Goal: Transaction & Acquisition: Purchase product/service

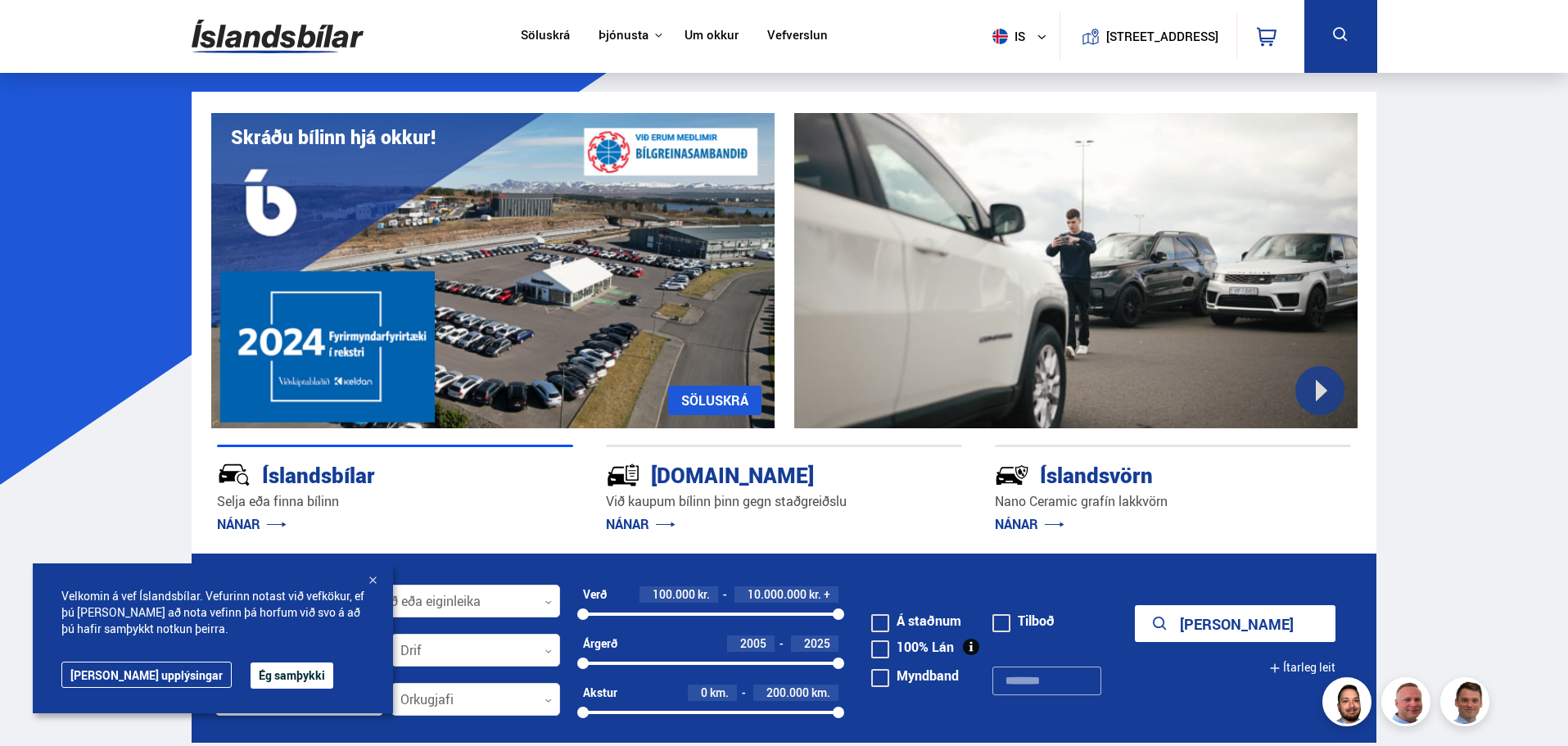
click at [563, 28] on div "Söluskrá" at bounding box center [545, 36] width 78 height 18
click at [563, 31] on div "Söluskrá" at bounding box center [545, 36] width 78 height 18
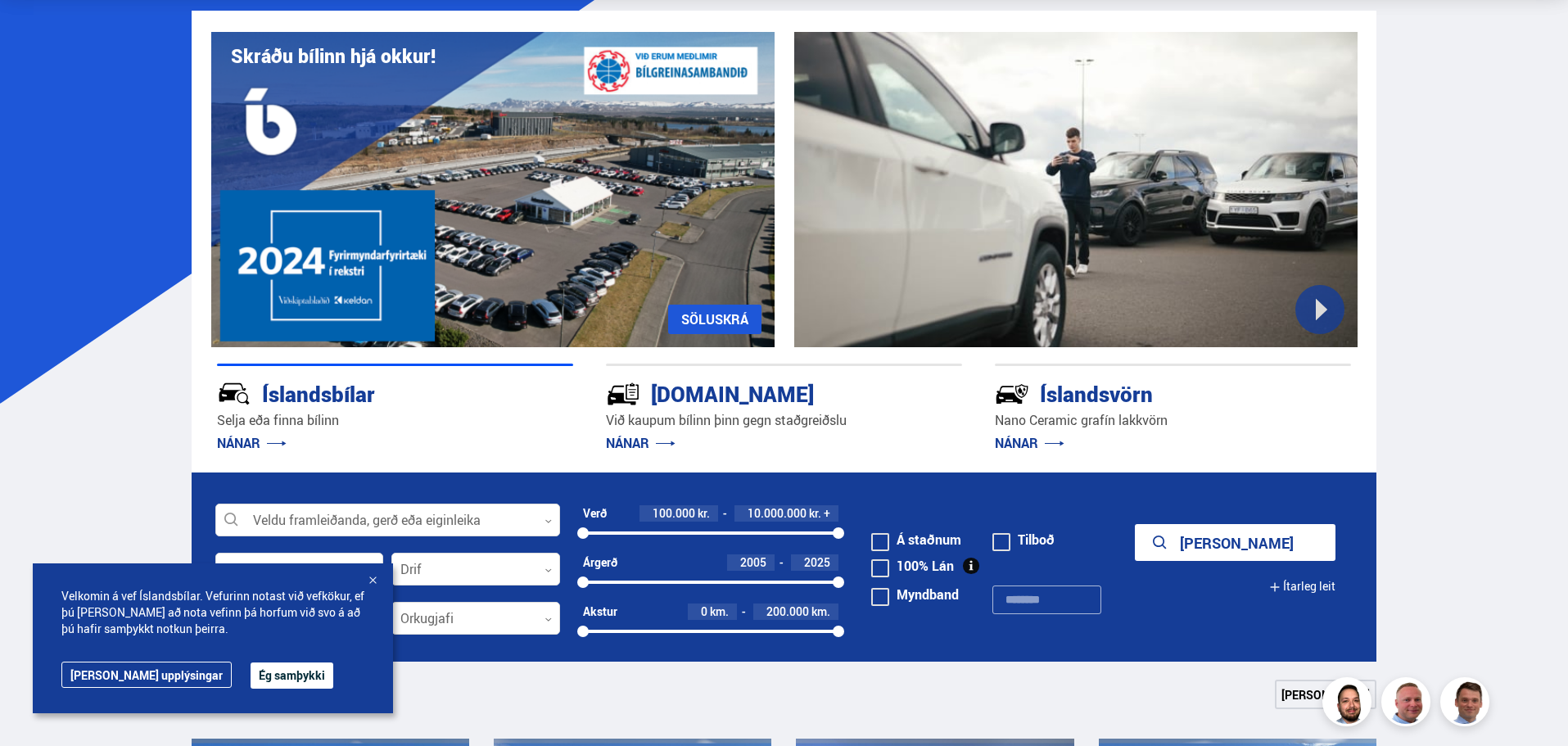
scroll to position [245, 0]
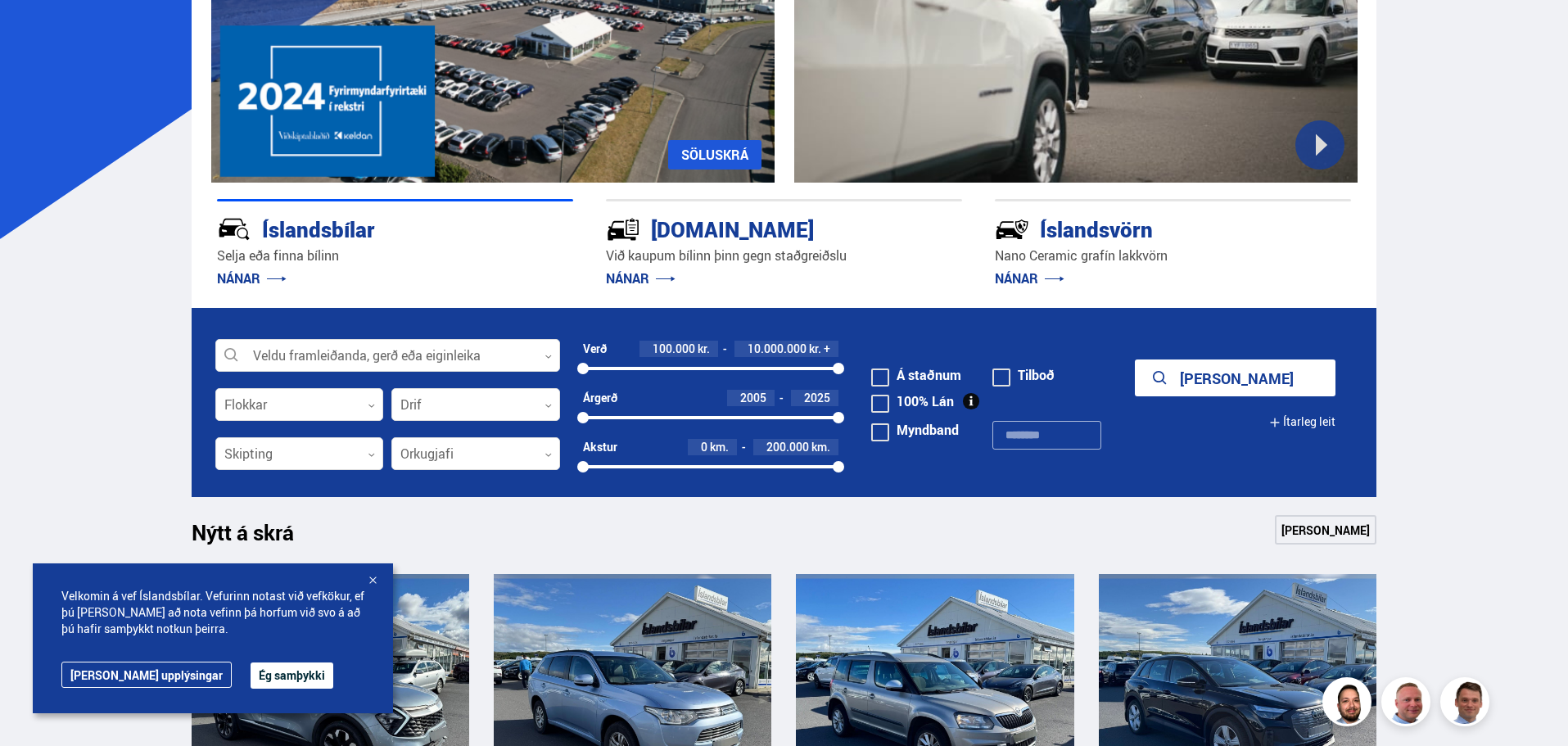
click at [260, 661] on div "Velkomin á vef Íslandsbílar. Vefurinn notast við vefkökur, ef þú [PERSON_NAME] …" at bounding box center [213, 638] width 361 height 150
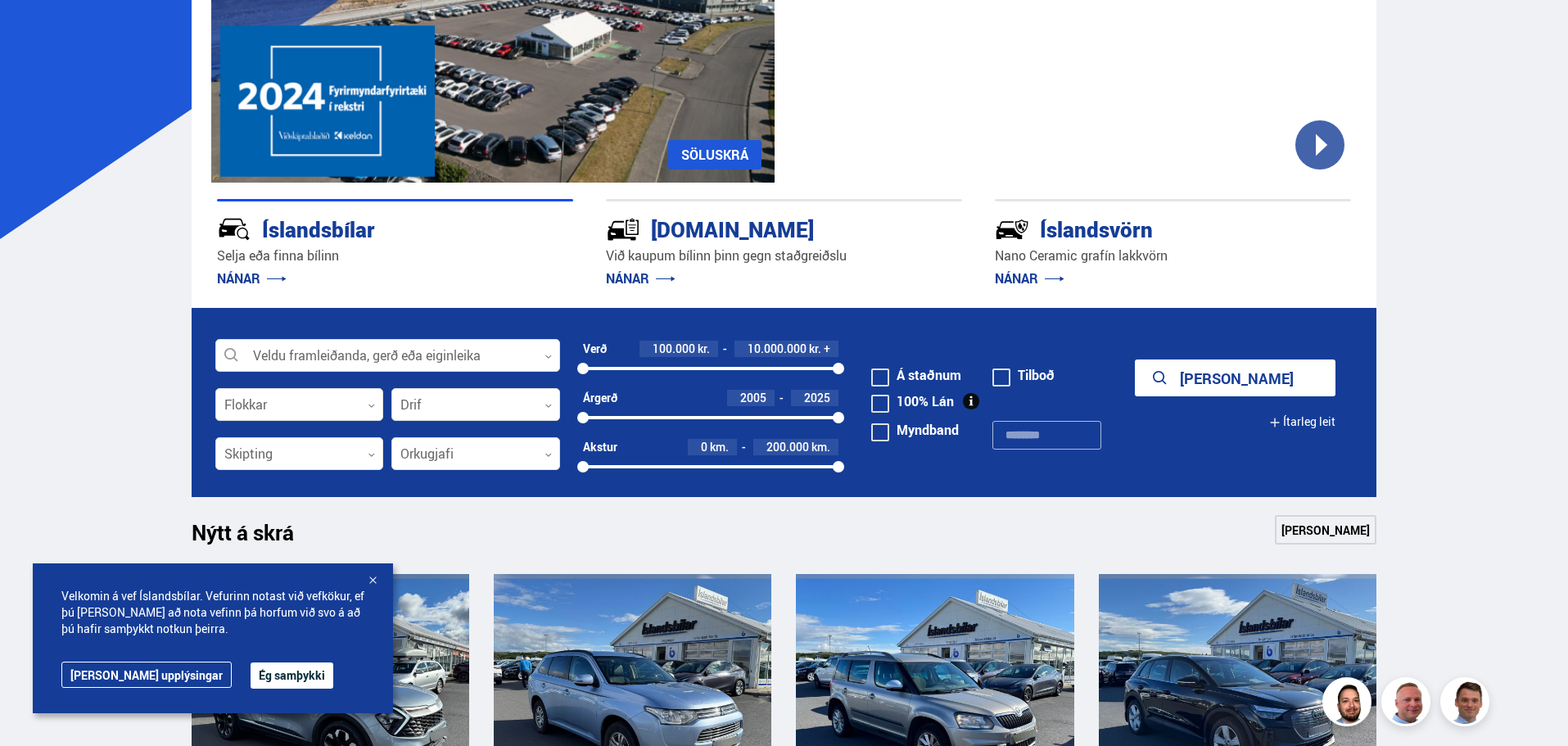
scroll to position [0, 0]
click at [261, 672] on button "Ég samþykki" at bounding box center [291, 676] width 82 height 27
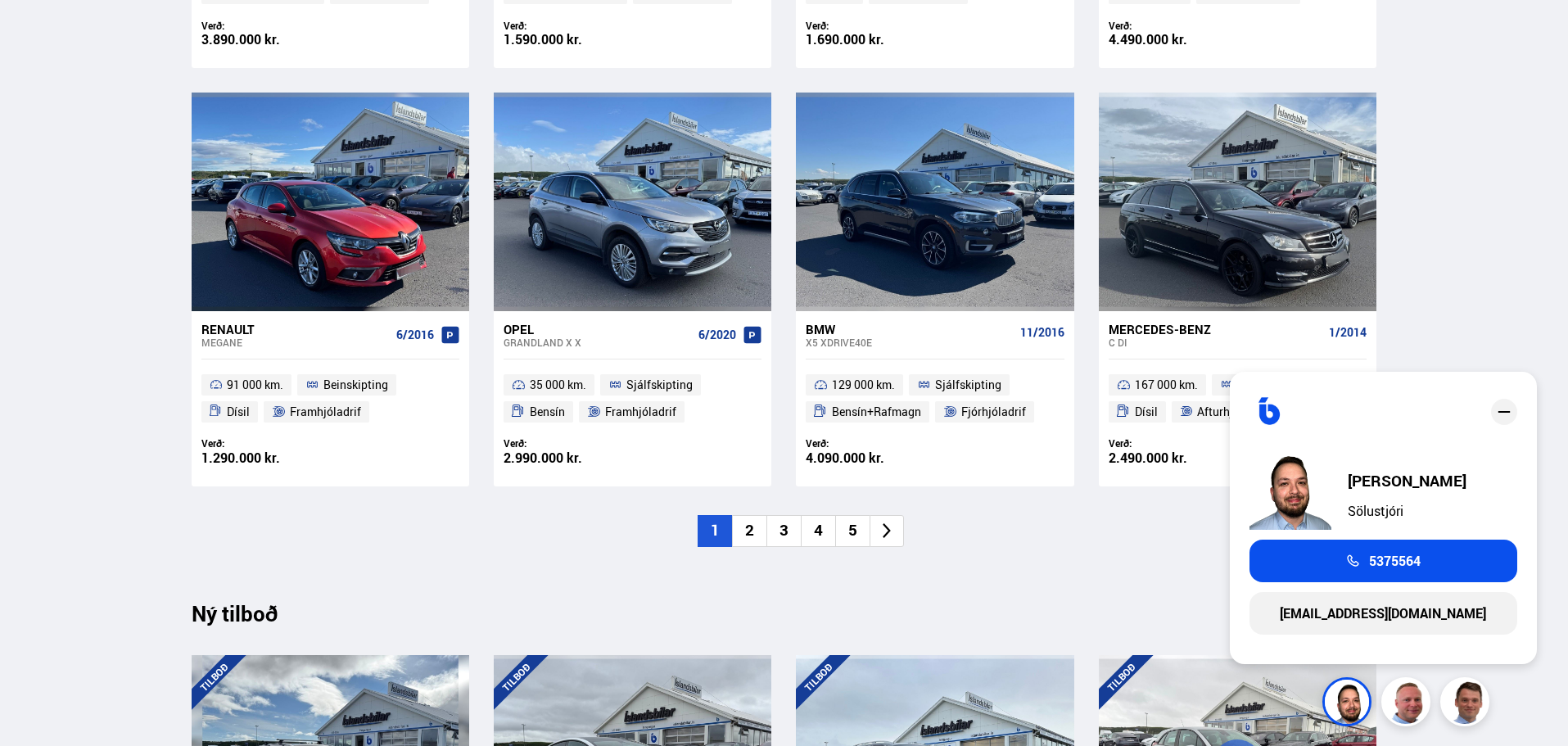
scroll to position [1146, 0]
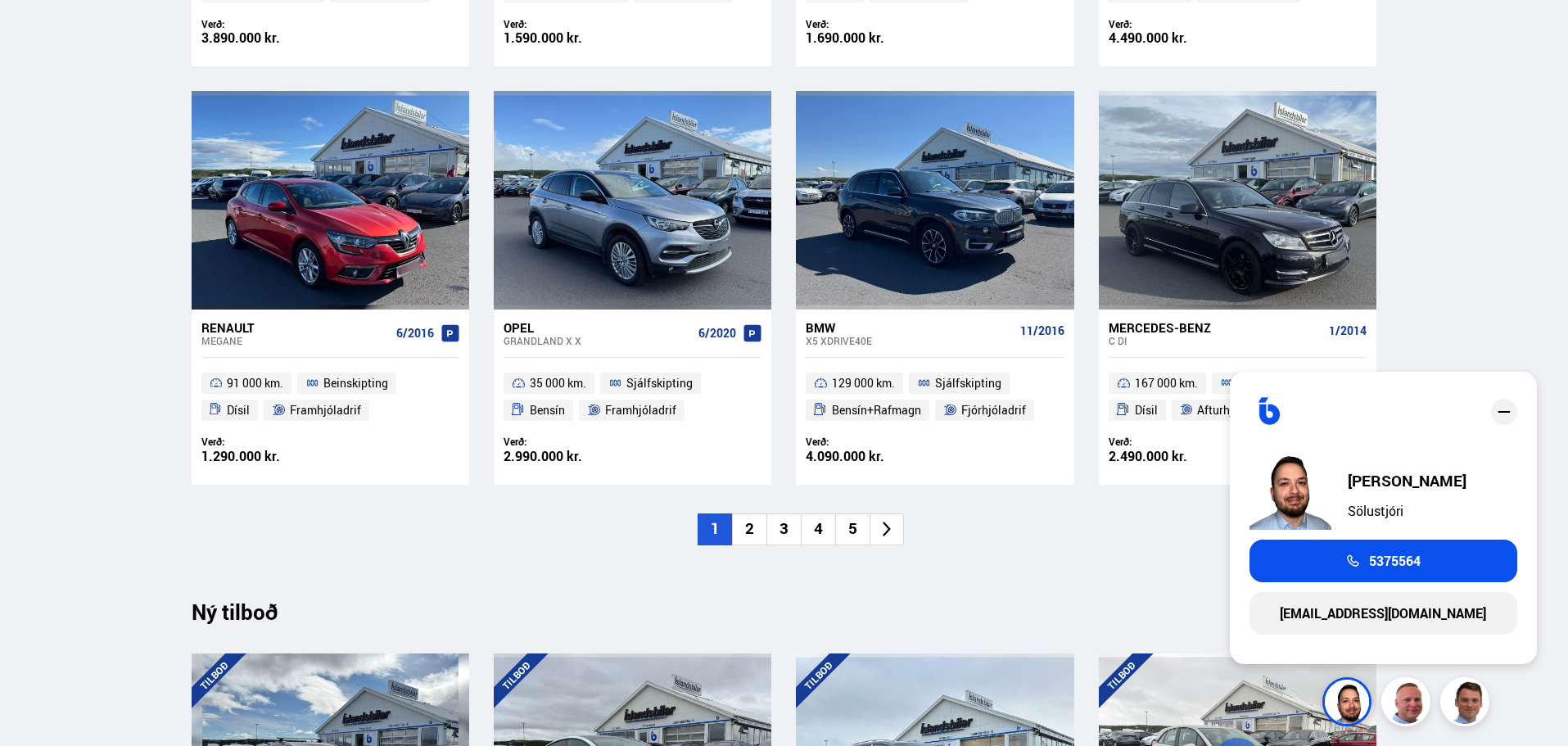
click at [750, 532] on li "2" at bounding box center [749, 530] width 35 height 32
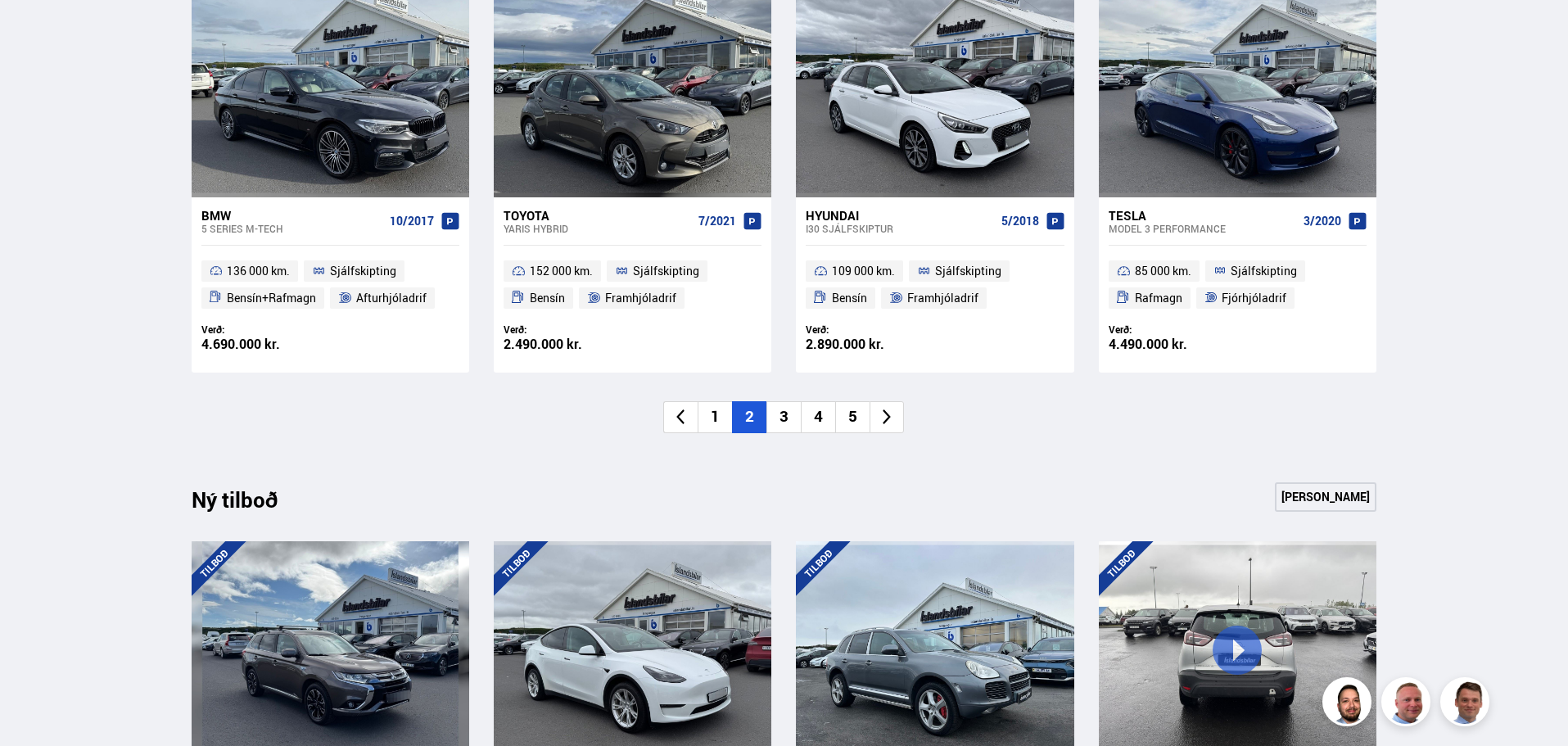
scroll to position [1392, 0]
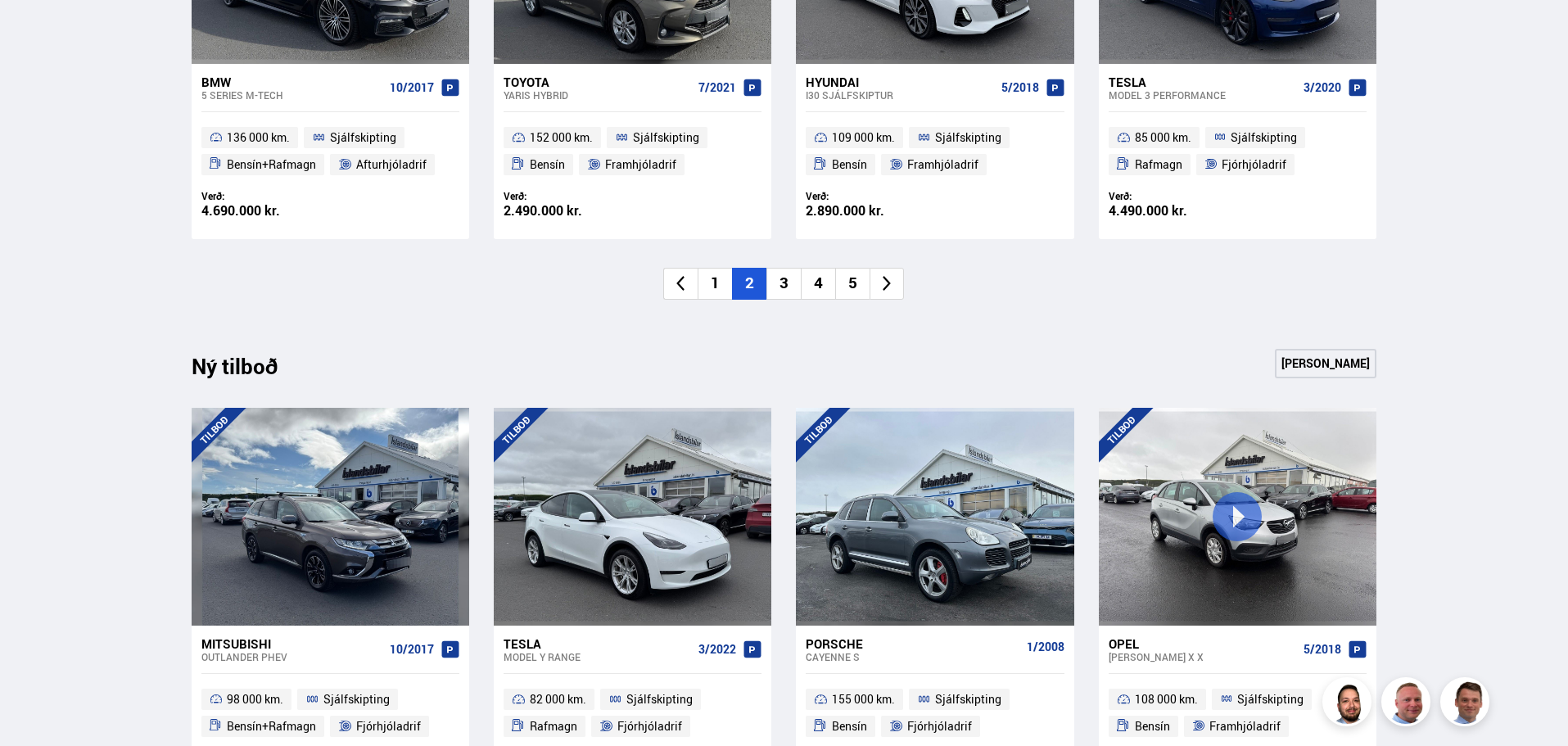
click at [782, 287] on li "3" at bounding box center [783, 284] width 35 height 32
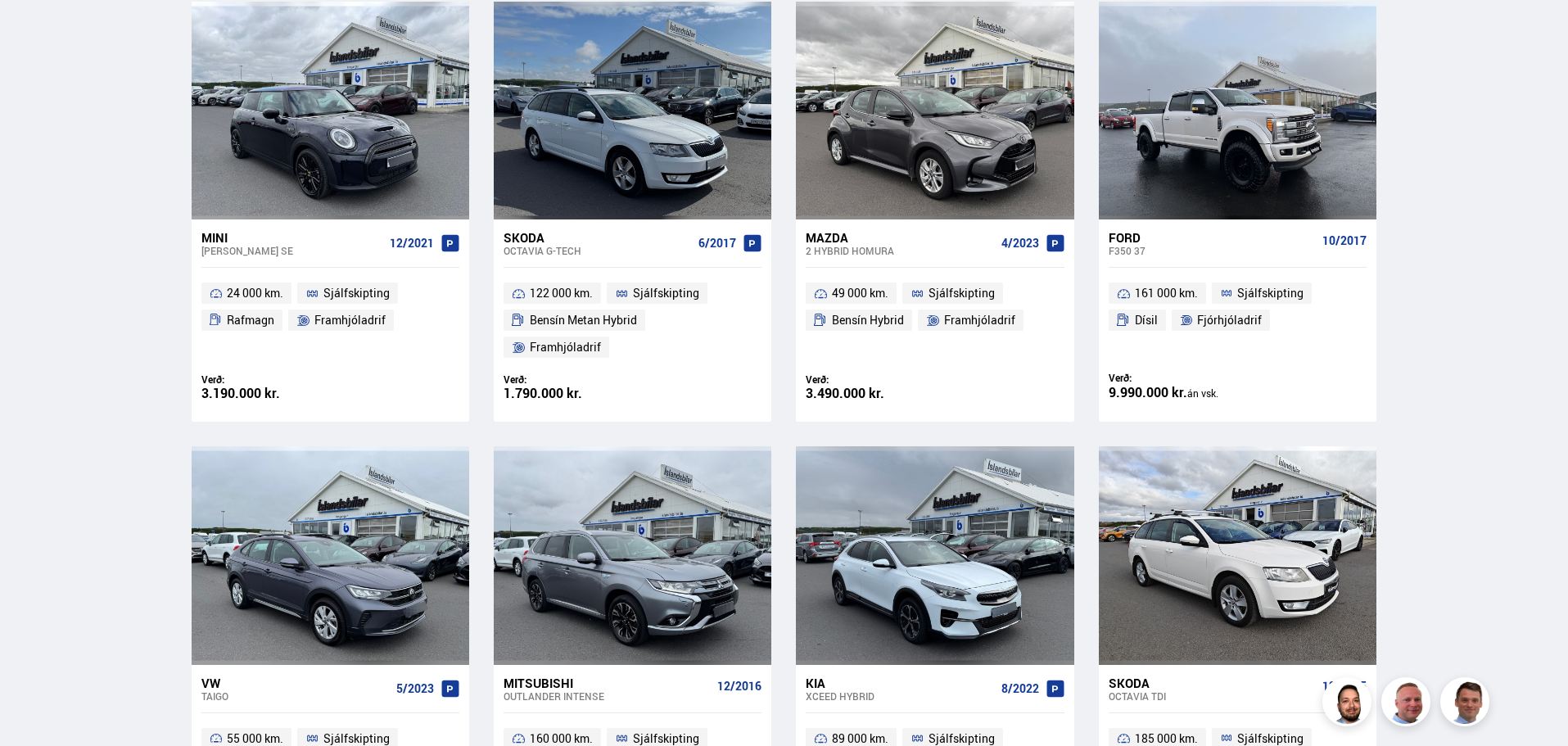
scroll to position [819, 0]
click at [520, 465] on div at bounding box center [520, 555] width 56 height 218
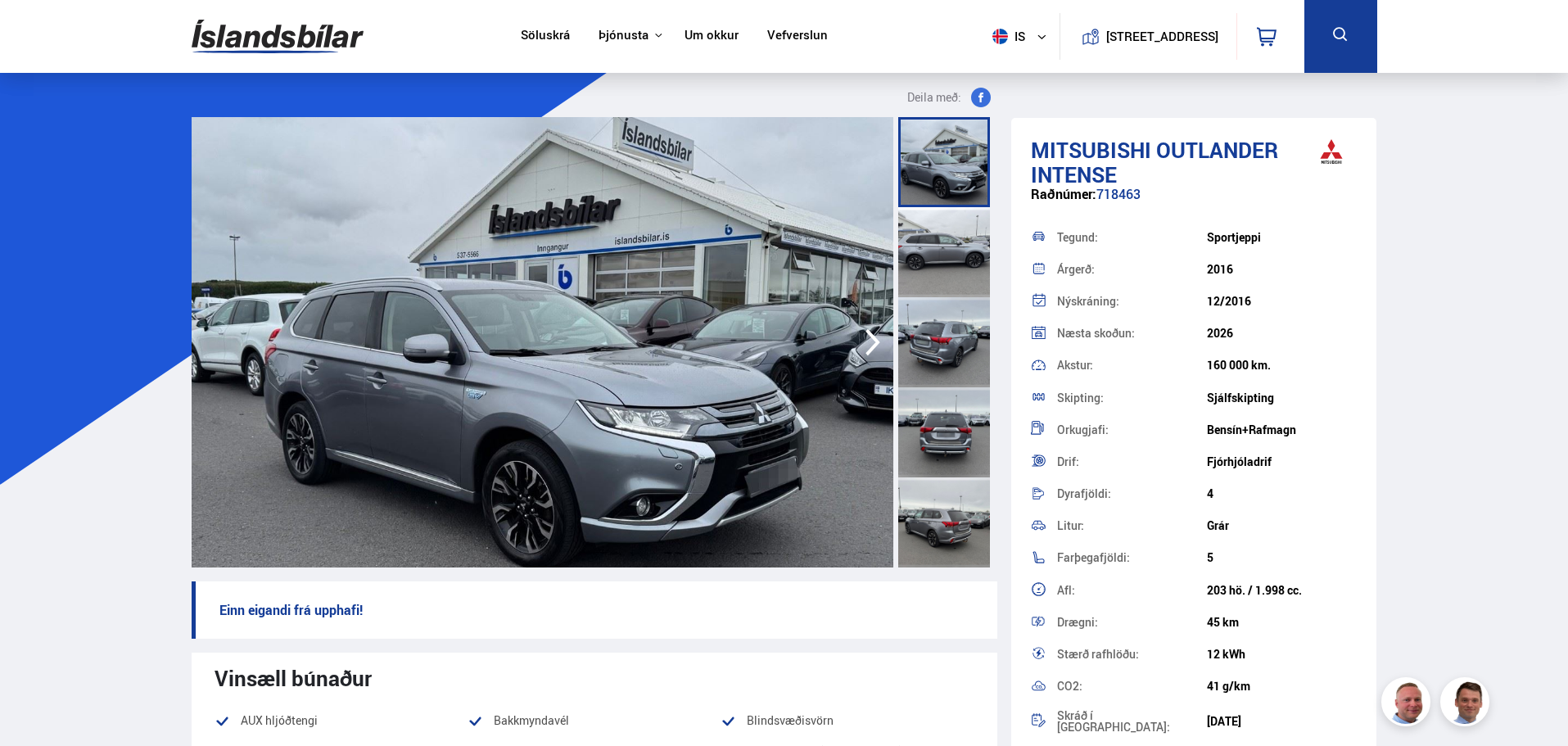
click at [882, 349] on icon "button" at bounding box center [873, 342] width 33 height 39
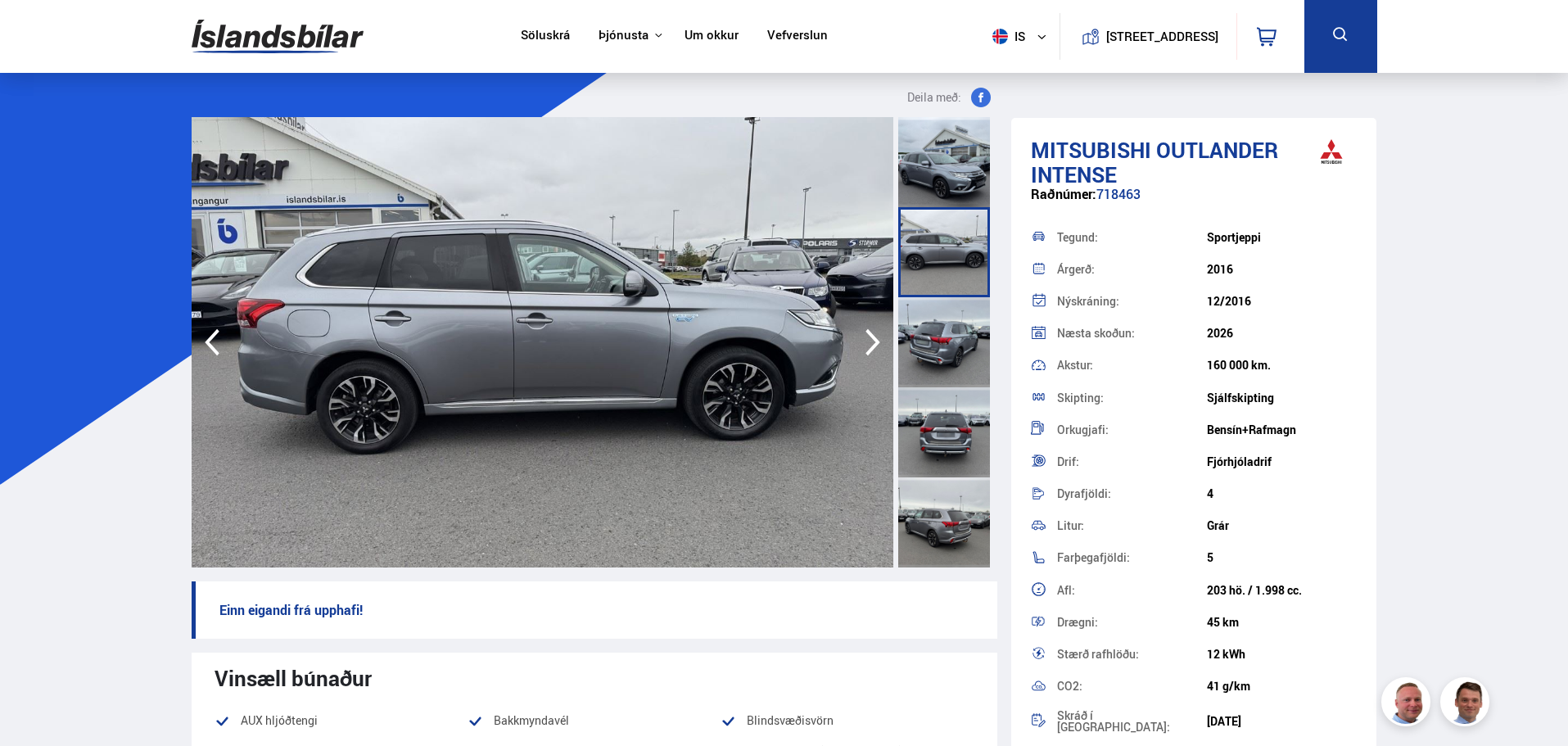
click at [876, 344] on icon "button" at bounding box center [873, 343] width 15 height 27
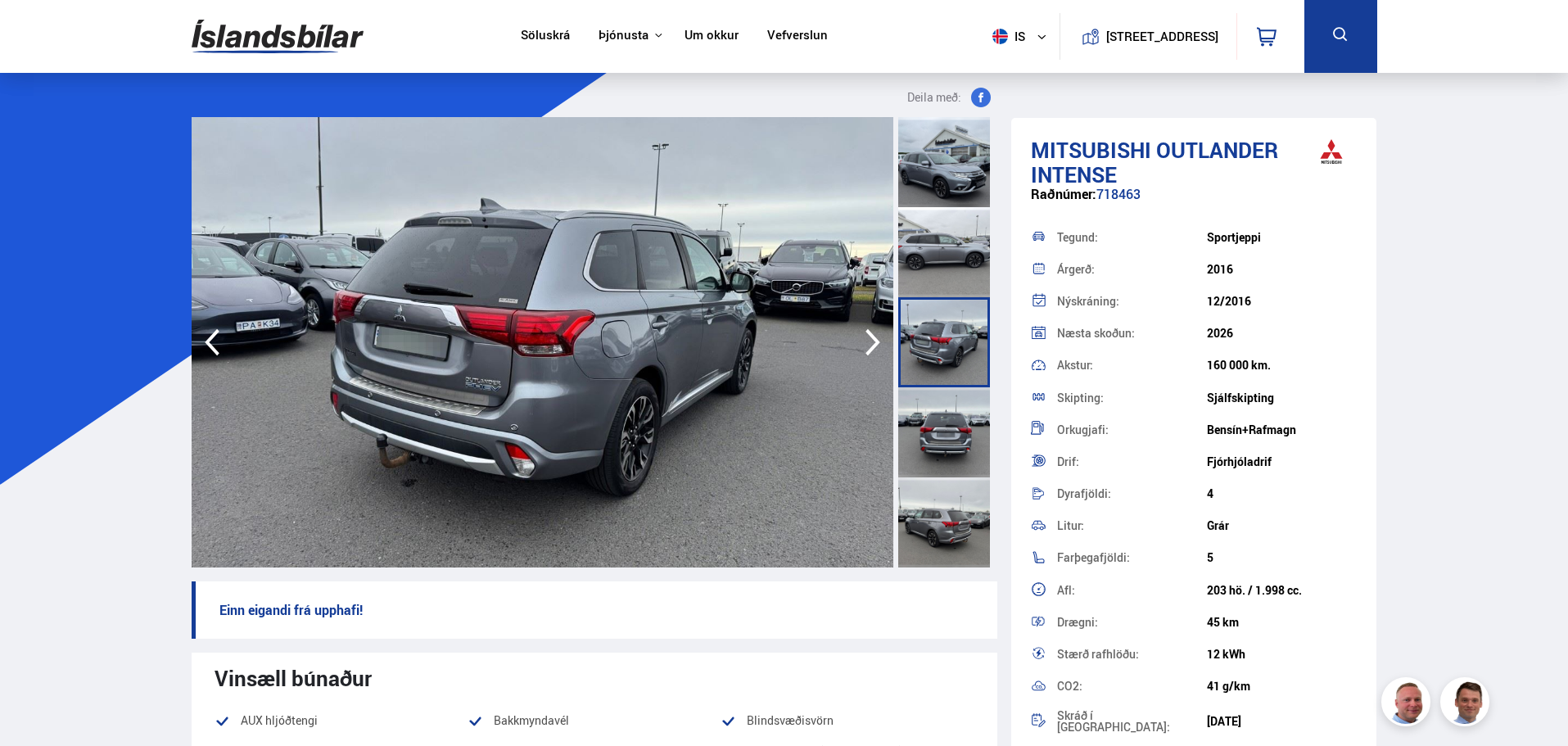
click at [876, 344] on icon "button" at bounding box center [873, 343] width 15 height 27
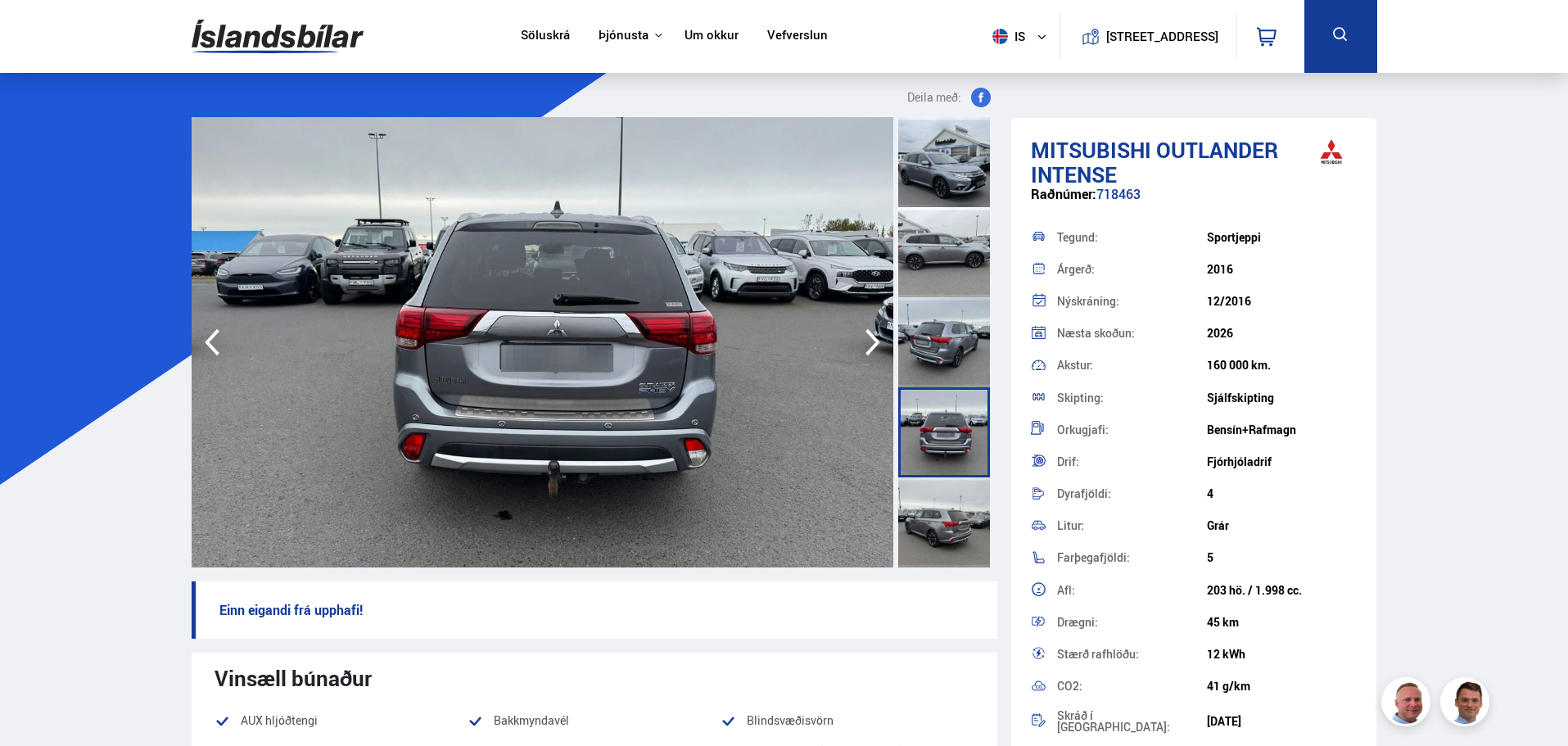
click at [876, 346] on icon "button" at bounding box center [873, 343] width 15 height 27
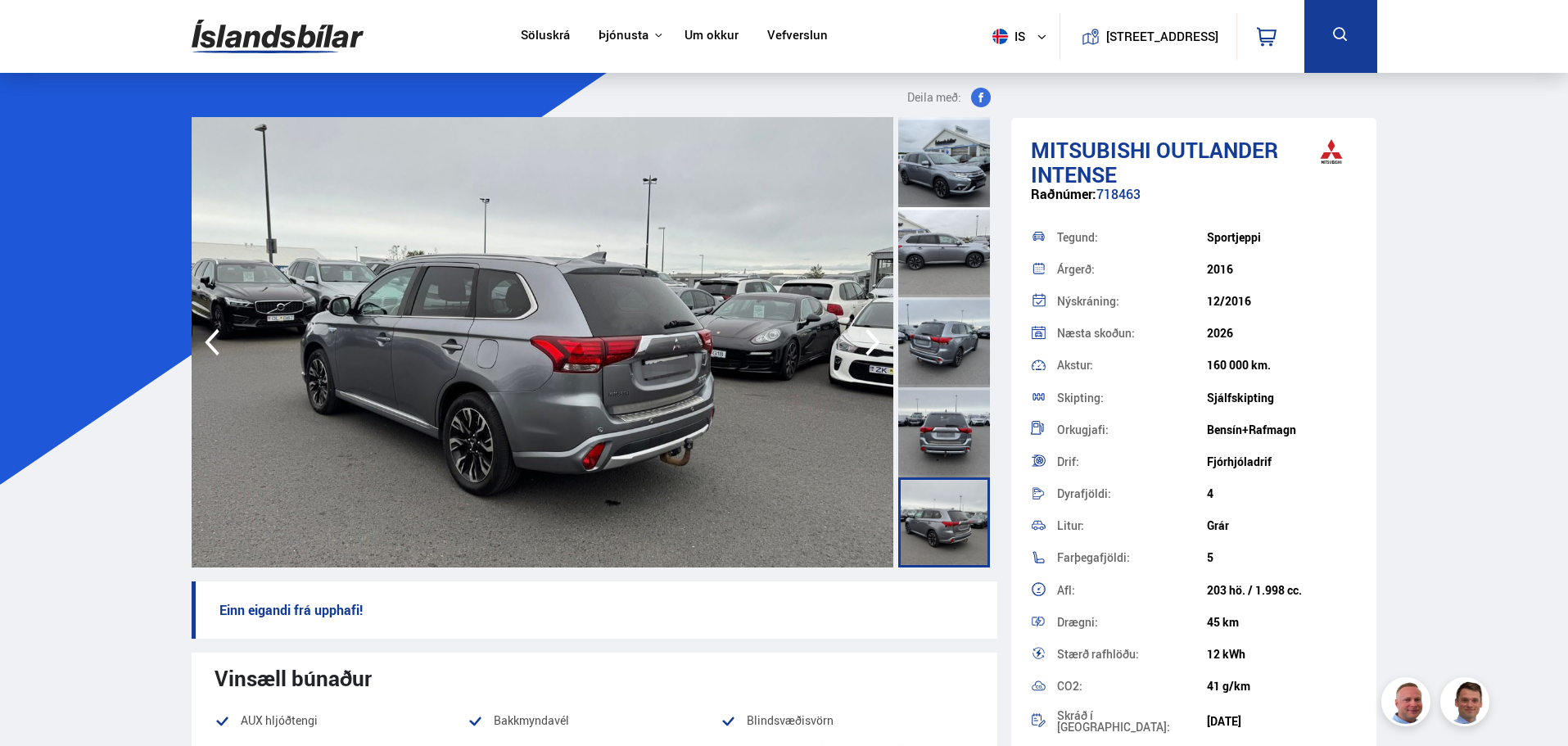
click at [875, 349] on icon "button" at bounding box center [873, 342] width 33 height 39
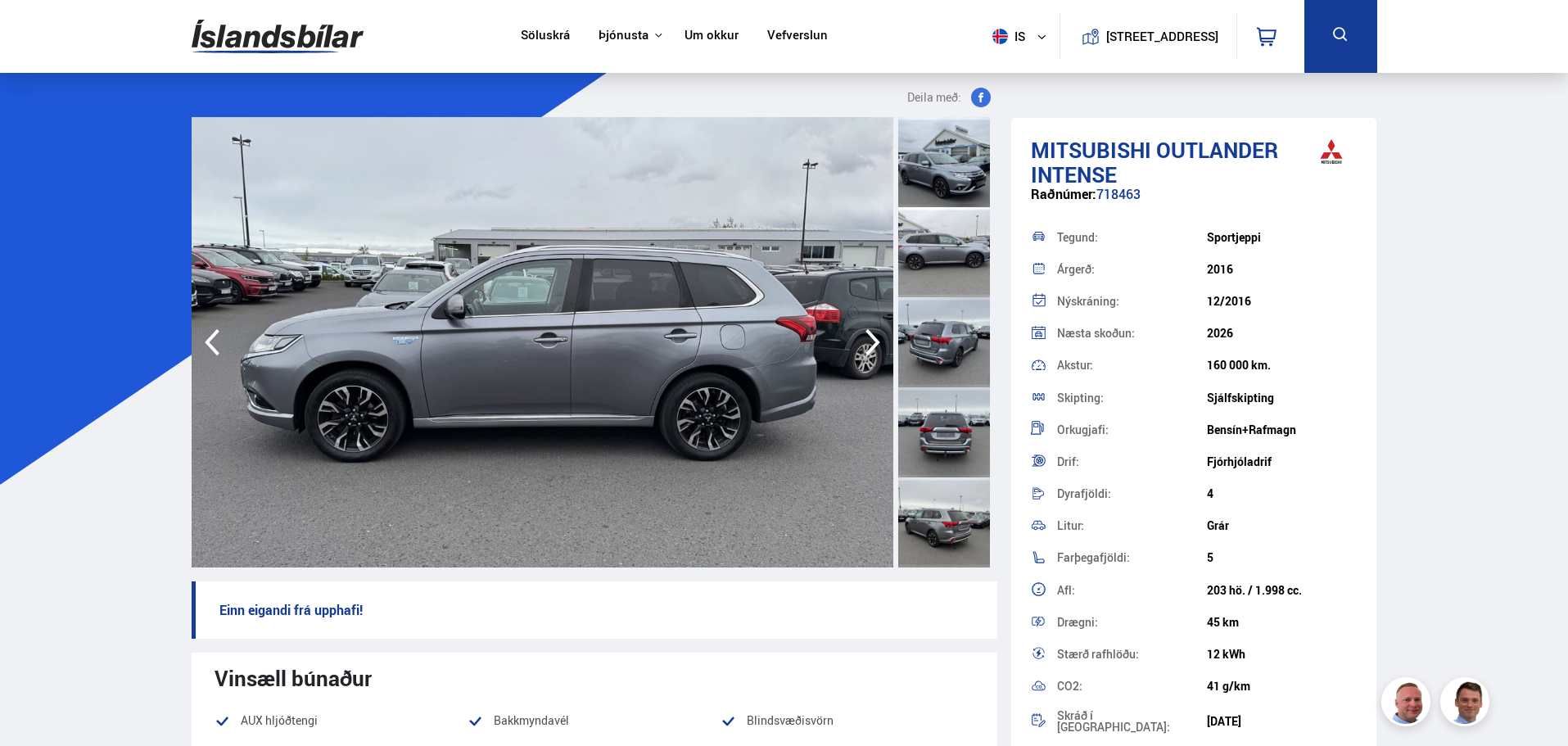
click at [875, 351] on icon "button" at bounding box center [873, 342] width 33 height 39
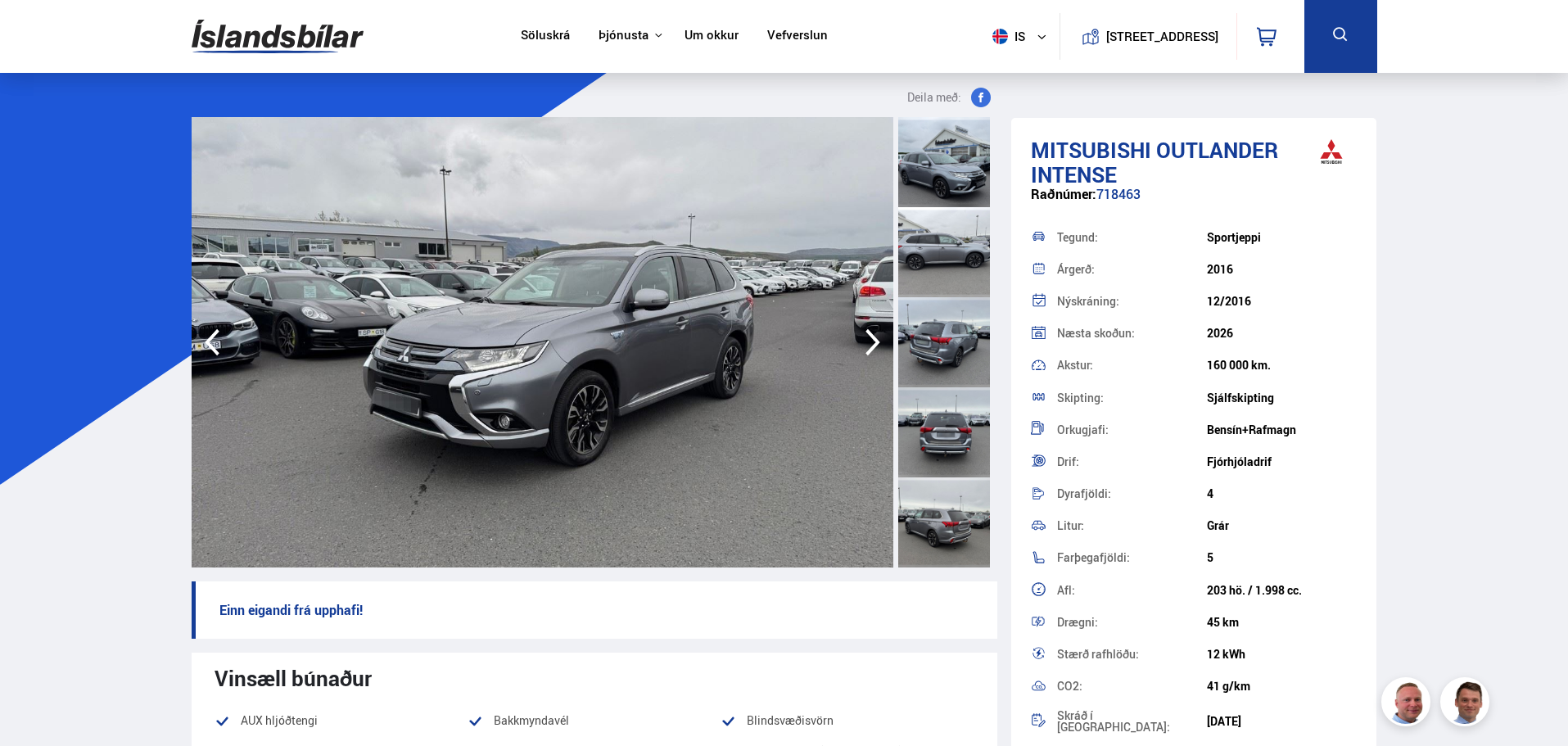
click at [879, 352] on icon "button" at bounding box center [873, 342] width 33 height 39
